Goal: Task Accomplishment & Management: Manage account settings

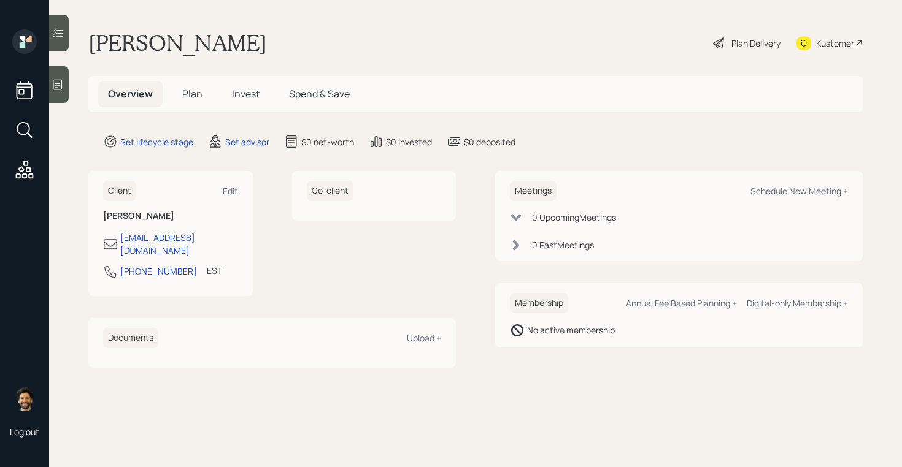
click at [820, 41] on div "Kustomer" at bounding box center [835, 43] width 38 height 13
click at [791, 197] on div "Meetings Schedule New Meeting +" at bounding box center [679, 191] width 338 height 20
click at [783, 188] on div "Schedule New Meeting +" at bounding box center [799, 191] width 98 height 12
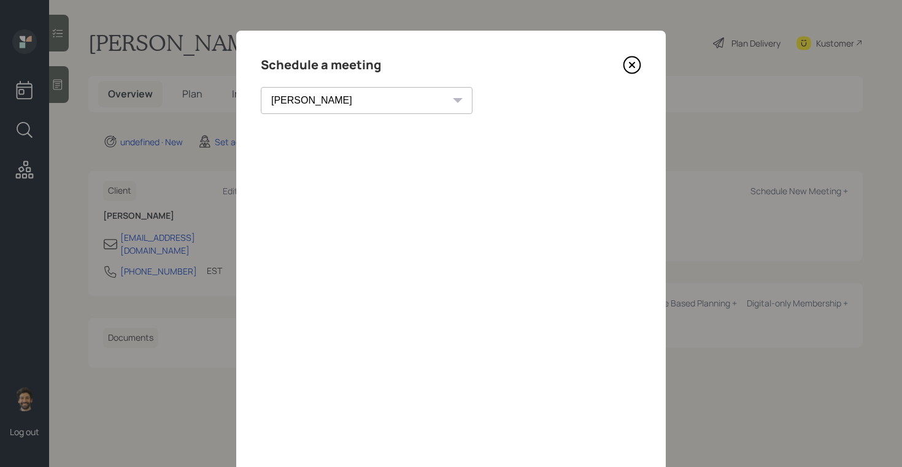
click at [337, 101] on select "[PERSON_NAME] [PERSON_NAME] [PERSON_NAME] [PERSON_NAME] [PERSON_NAME] [PERSON_N…" at bounding box center [367, 100] width 212 height 27
select select "f14b762f-c7c2-4b89-9227-8fa891345eea"
click at [261, 87] on select "[PERSON_NAME] [PERSON_NAME] [PERSON_NAME] [PERSON_NAME] [PERSON_NAME] [PERSON_N…" at bounding box center [367, 100] width 212 height 27
click at [634, 65] on icon at bounding box center [632, 65] width 18 height 18
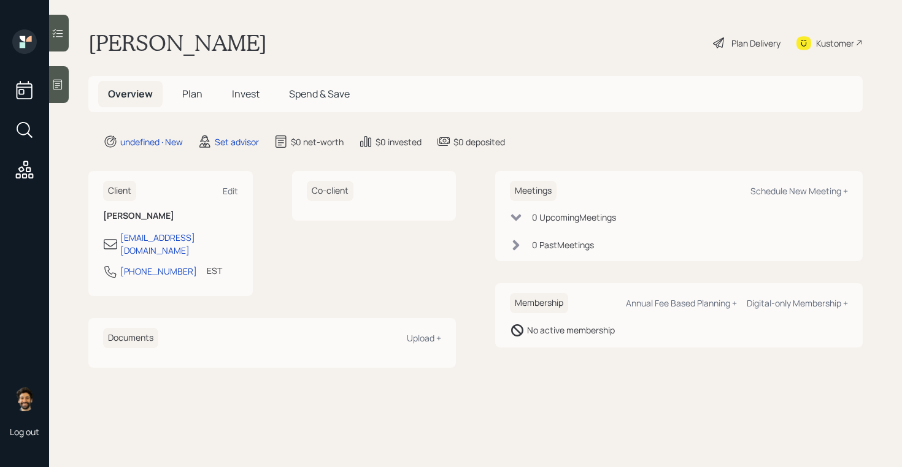
click at [56, 85] on icon at bounding box center [57, 85] width 9 height 10
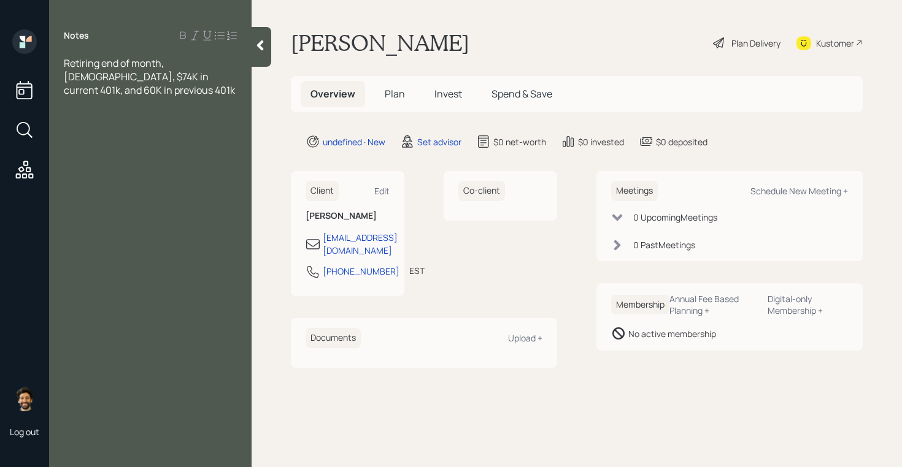
click at [274, 127] on main "[PERSON_NAME] Plan Delivery Kustomer Overview Plan Invest Spend & Save undefine…" at bounding box center [577, 233] width 650 height 467
click at [163, 94] on div "Retiring end of month, [DEMOGRAPHIC_DATA], $74K in current 401k, and 60K in pre…" at bounding box center [150, 76] width 173 height 40
click at [261, 50] on icon at bounding box center [260, 45] width 12 height 12
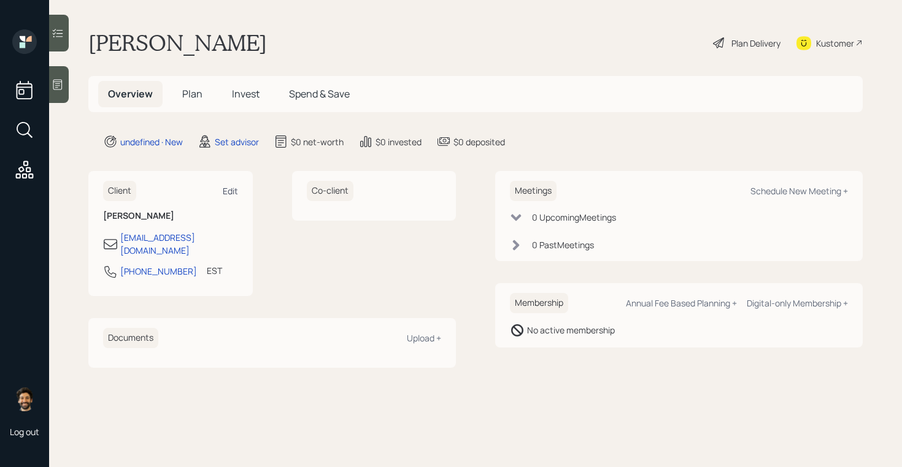
click at [235, 190] on div "Edit" at bounding box center [230, 191] width 15 height 12
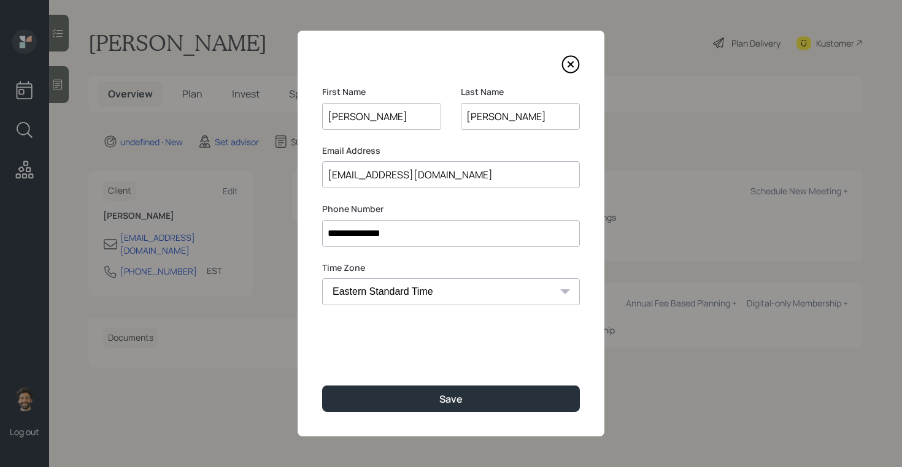
click at [345, 118] on input "[PERSON_NAME]" at bounding box center [381, 116] width 119 height 27
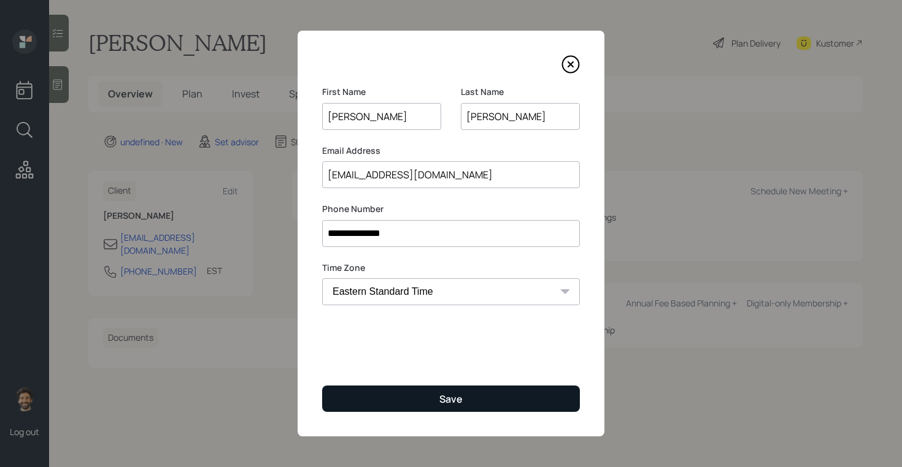
type input "[PERSON_NAME]"
click at [361, 388] on button "Save" at bounding box center [451, 399] width 258 height 26
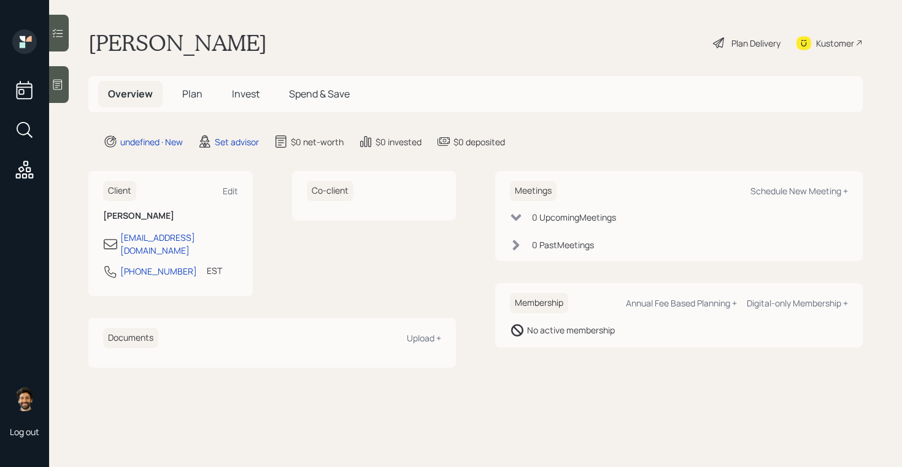
click at [60, 28] on icon at bounding box center [58, 33] width 12 height 12
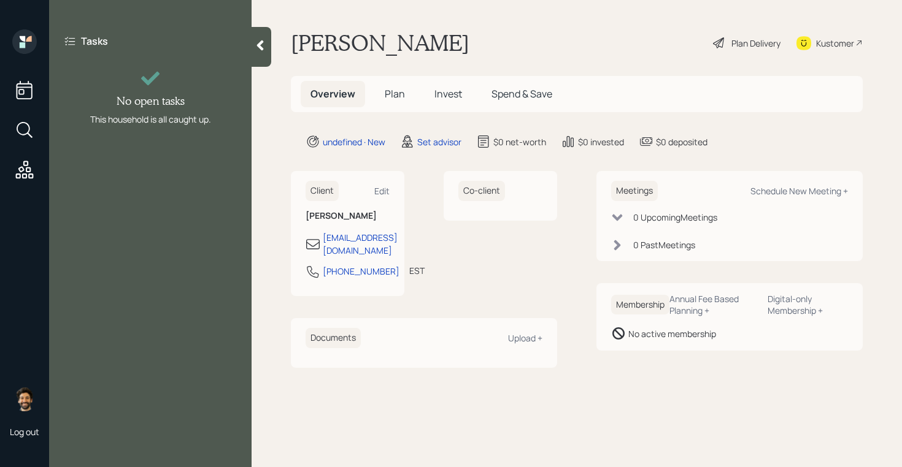
click at [255, 55] on div at bounding box center [262, 47] width 20 height 40
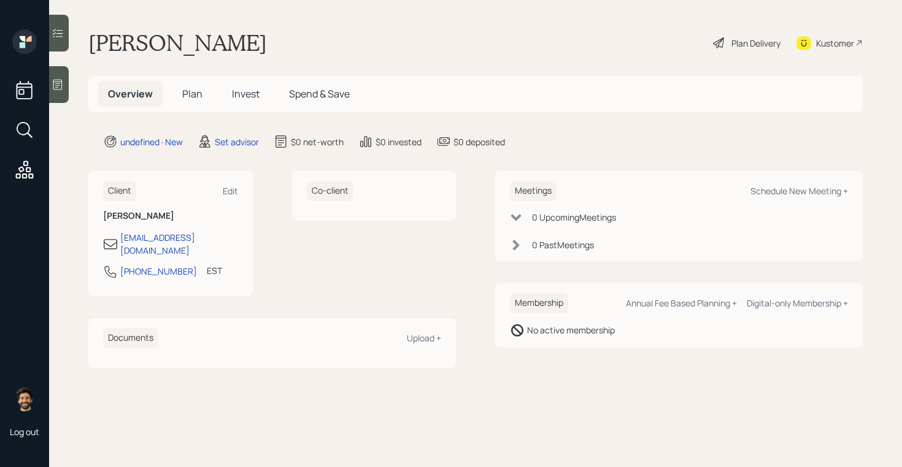
click at [58, 85] on icon at bounding box center [57, 85] width 9 height 10
